Goal: Task Accomplishment & Management: Use online tool/utility

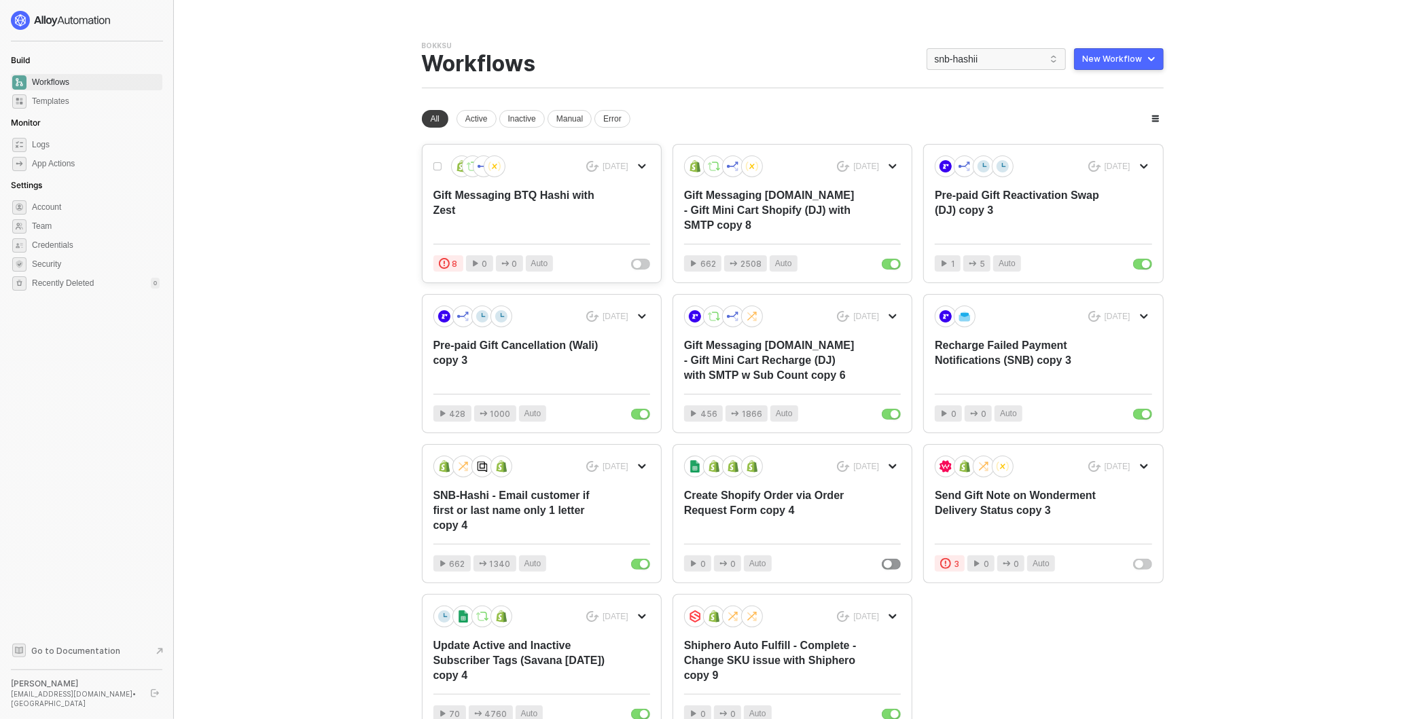
click at [490, 206] on div "Gift Messaging BTQ Hashi with Zest" at bounding box center [519, 210] width 173 height 45
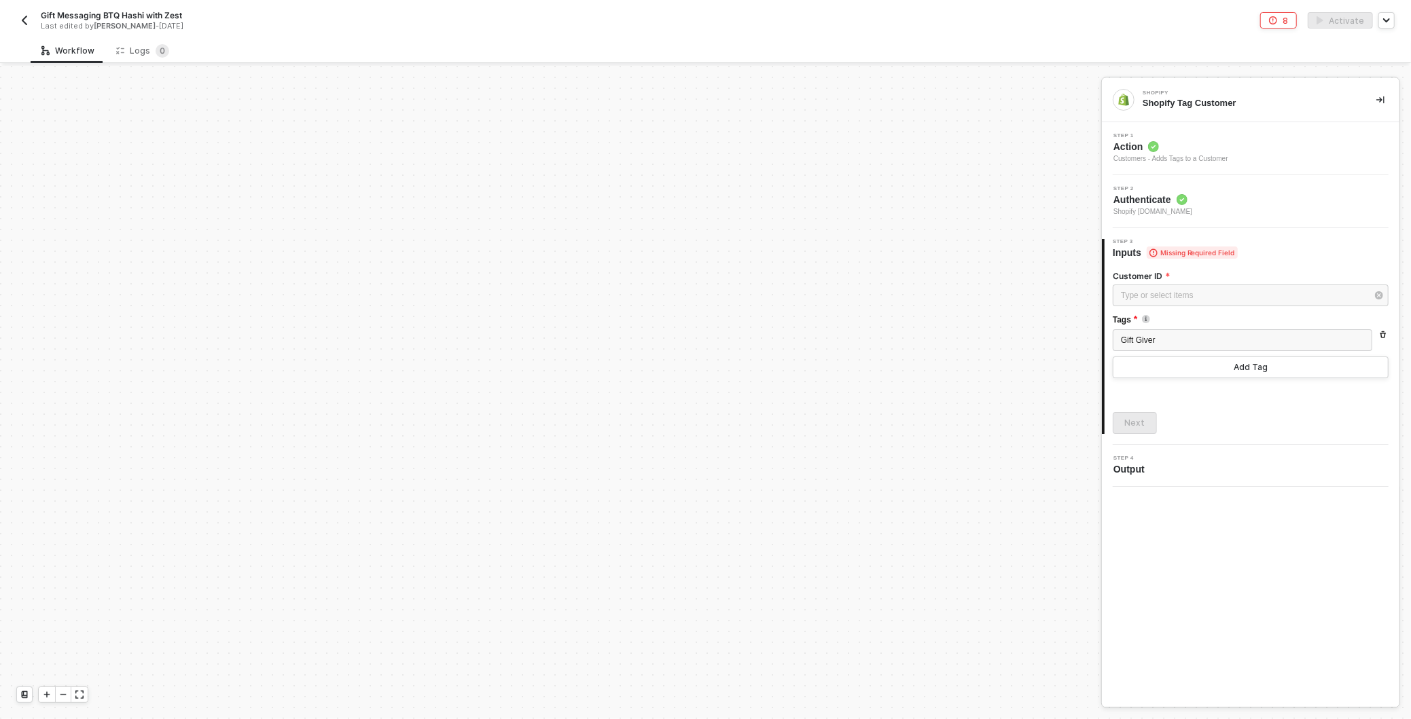
scroll to position [1102, 0]
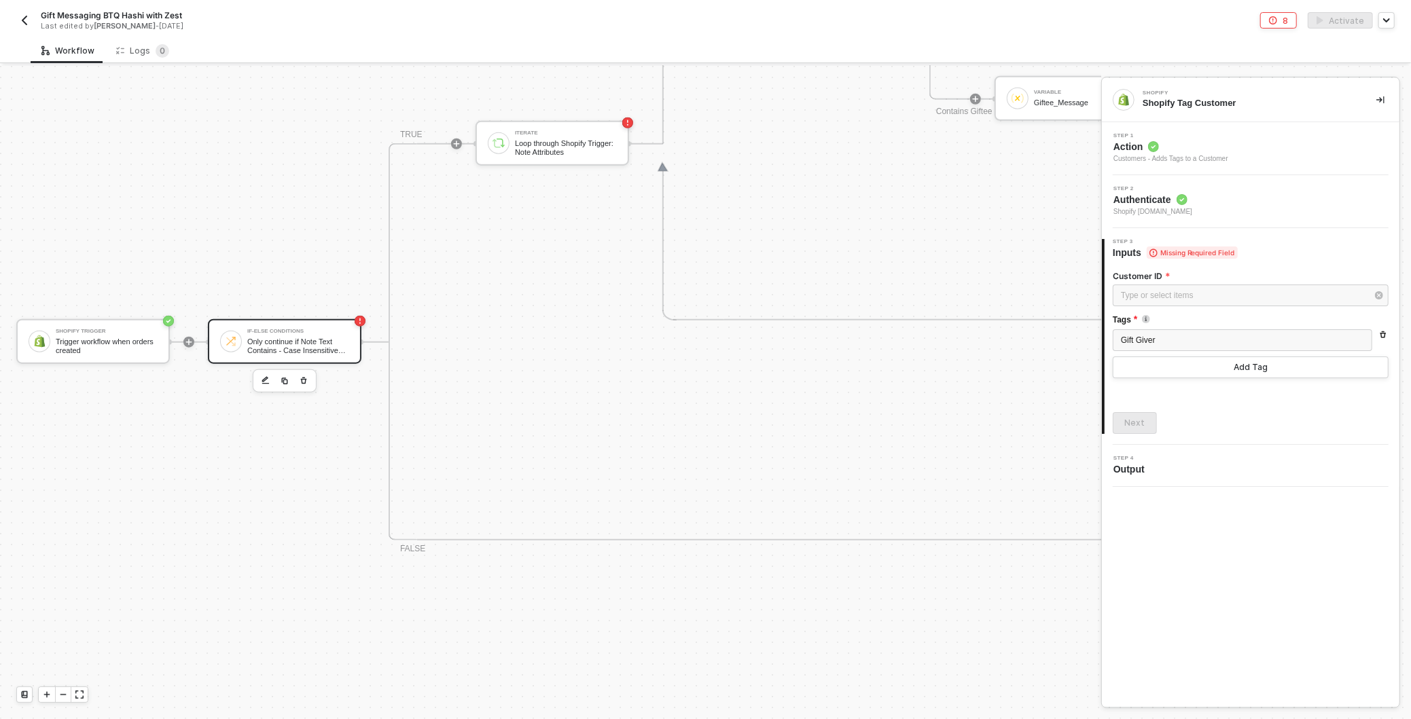
click at [282, 338] on div "Only continue if Note Text Contains - Case Insensitive gift note" at bounding box center [298, 346] width 102 height 17
